Goal: Find specific page/section: Find specific page/section

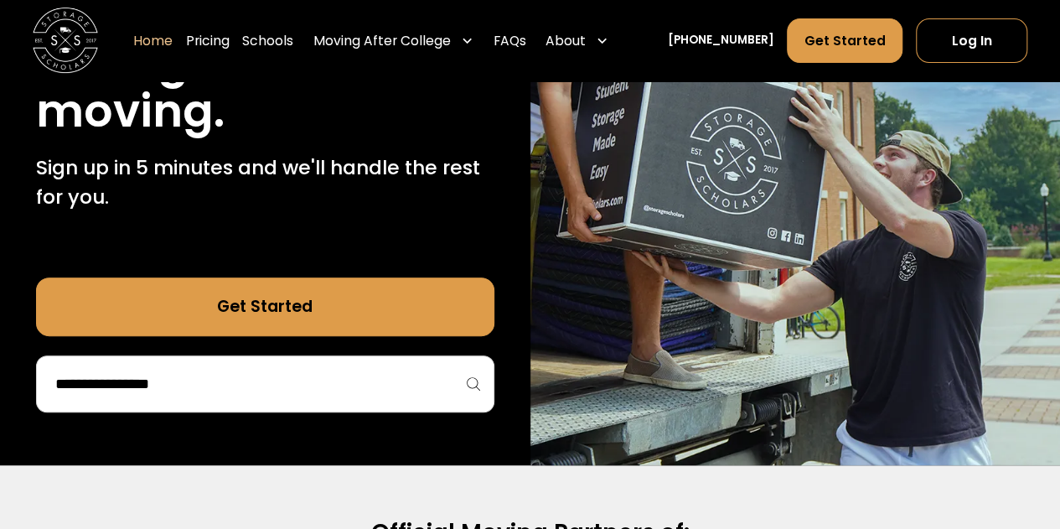
scroll to position [241, 0]
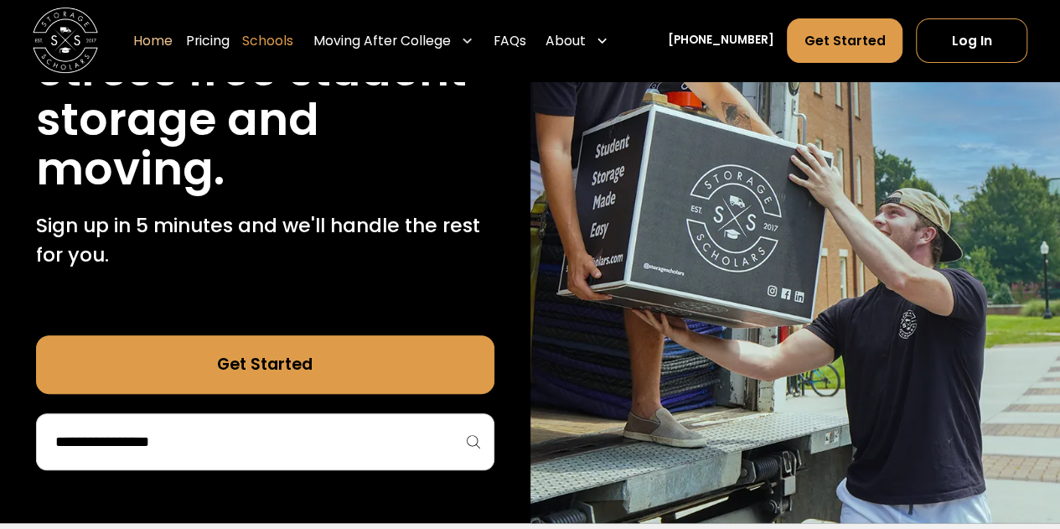
click at [293, 39] on link "Schools" at bounding box center [267, 41] width 51 height 46
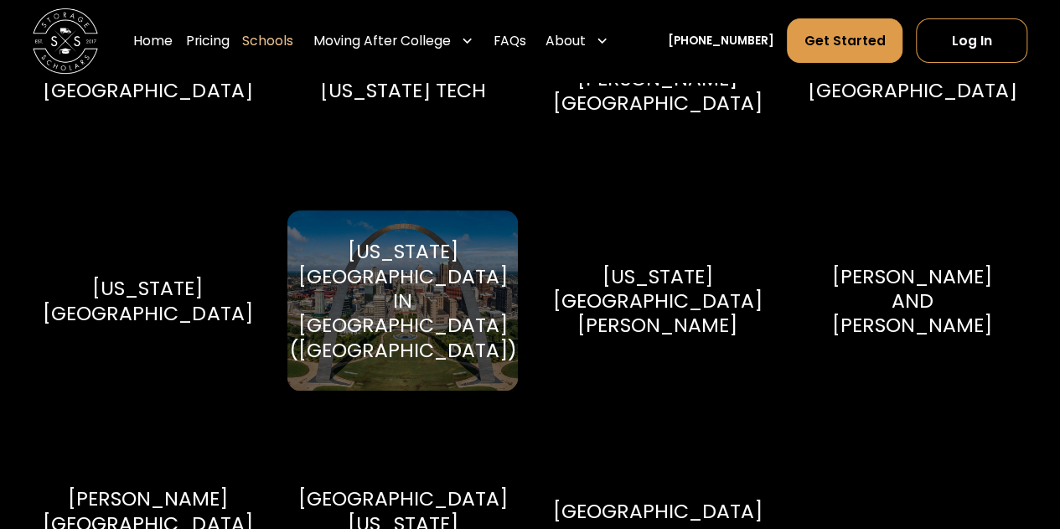
scroll to position [9867, 0]
